Goal: Navigation & Orientation: Go to known website

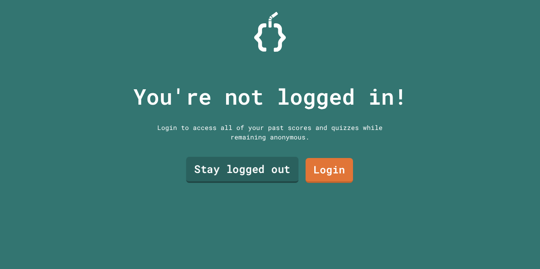
click at [236, 166] on link "Stay logged out" at bounding box center [242, 170] width 112 height 26
